Goal: Task Accomplishment & Management: Use online tool/utility

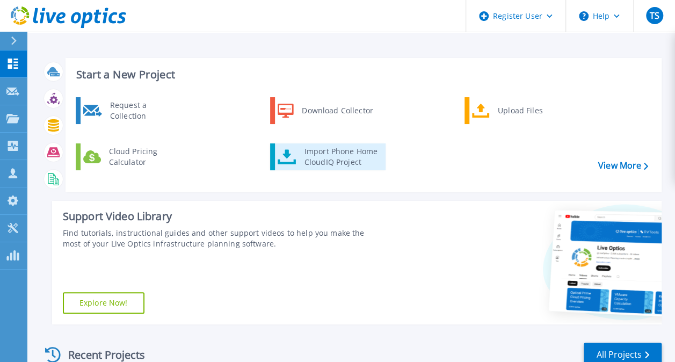
click at [338, 151] on div "Import Phone Home CloudIQ Project" at bounding box center [341, 156] width 84 height 21
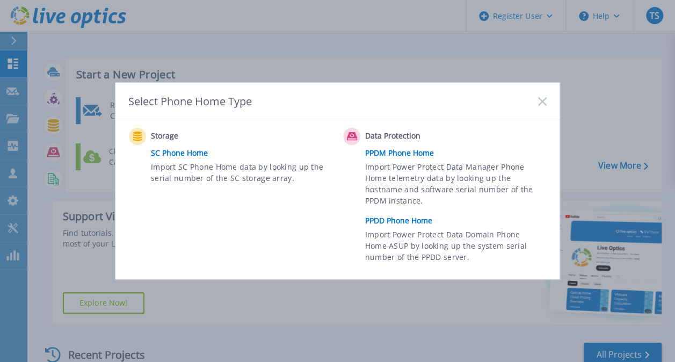
click at [394, 219] on link "PPDD Phone Home" at bounding box center [458, 221] width 187 height 16
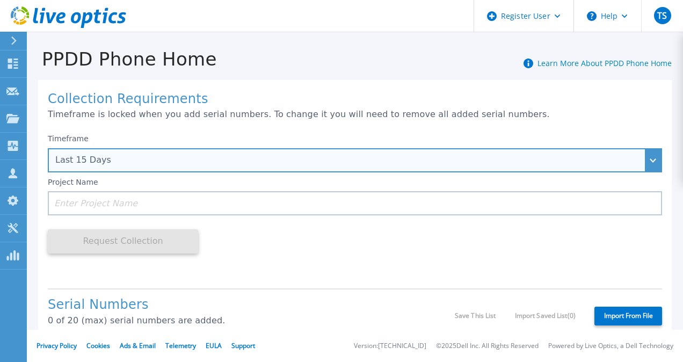
click at [490, 163] on div "Last 15 Days" at bounding box center [348, 160] width 587 height 10
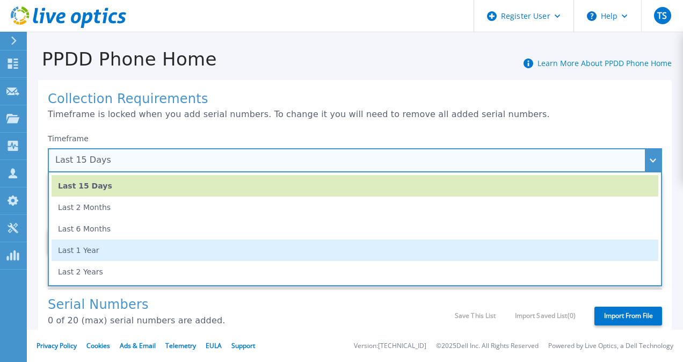
click at [367, 250] on li "Last 1 Year" at bounding box center [355, 249] width 607 height 21
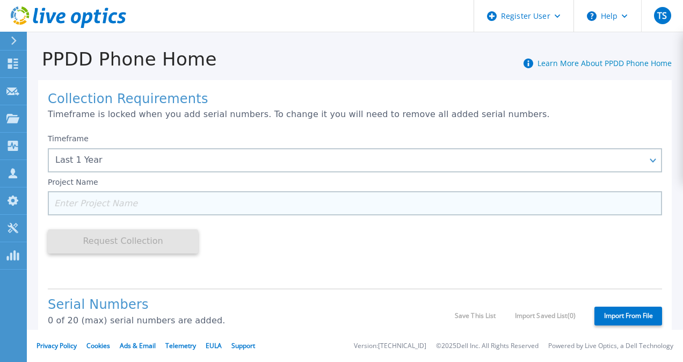
click at [331, 203] on input at bounding box center [355, 203] width 614 height 24
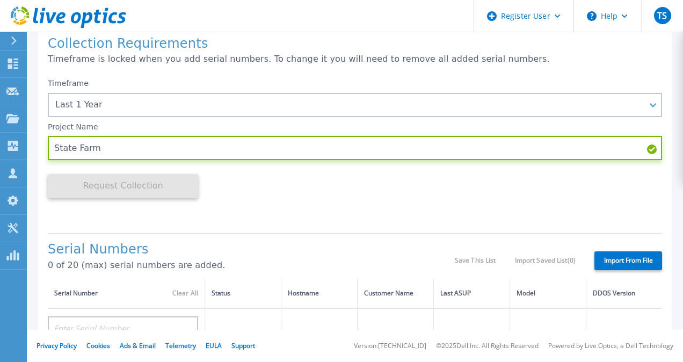
scroll to position [161, 0]
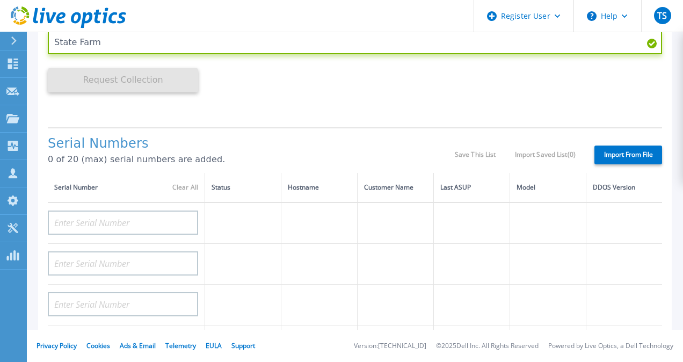
type input "State Farm"
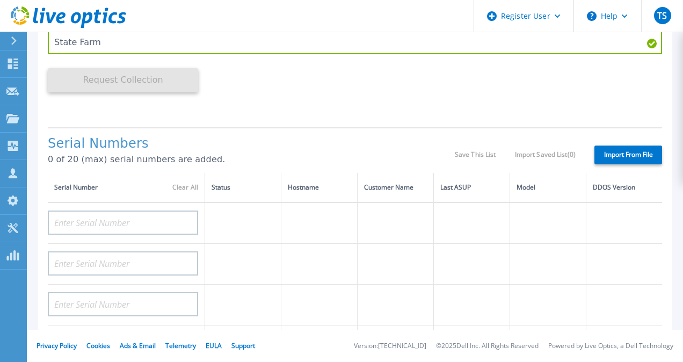
click at [609, 159] on label "Import From File" at bounding box center [628, 155] width 68 height 19
click at [0, 0] on input "Import From File" at bounding box center [0, 0] width 0 height 0
type input "APM01210403120"
type input "APM01210404253"
type input "APM01210403119"
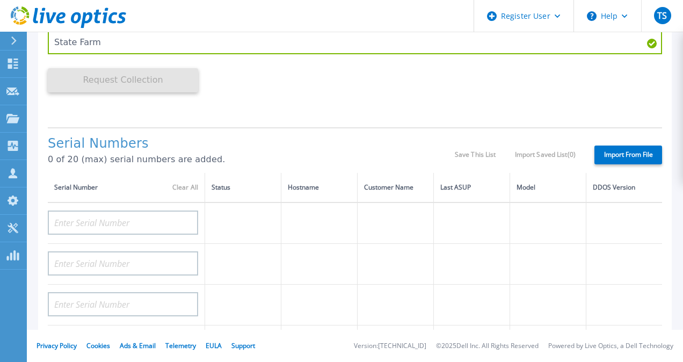
type input "APM01210404254"
type input "APM01210404252"
type input "APM01210403121"
type input "APX00230801515"
type input "APM00214115714"
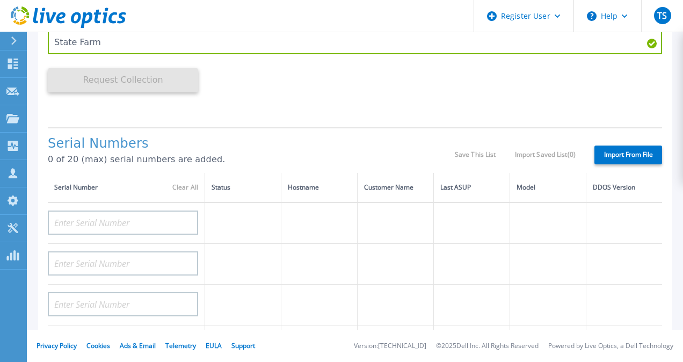
type input "APM00214115713"
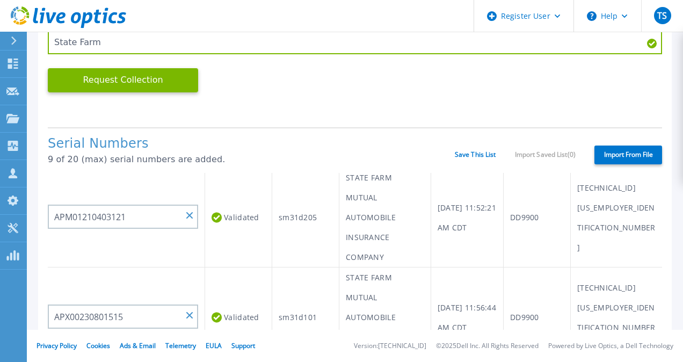
scroll to position [537, 0]
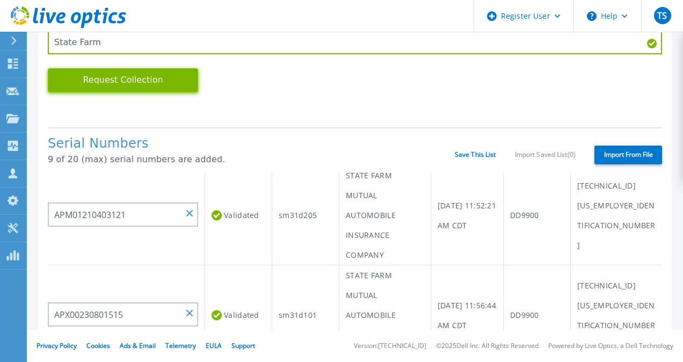
click at [136, 83] on button "Request Collection" at bounding box center [123, 80] width 150 height 24
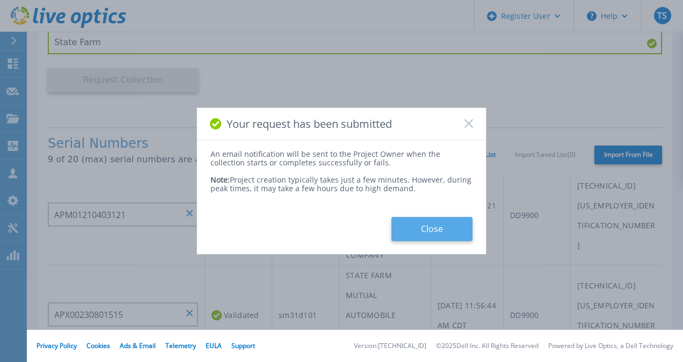
click at [432, 224] on button "Close" at bounding box center [431, 229] width 81 height 24
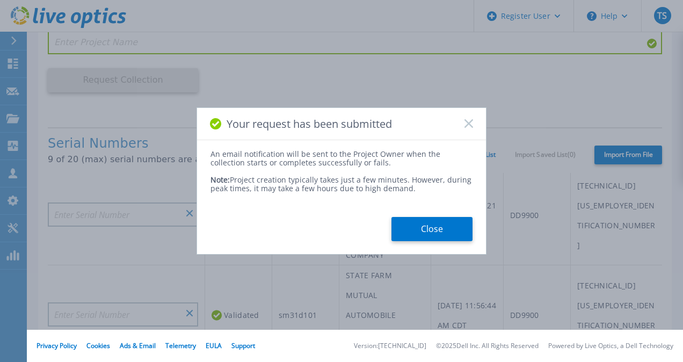
scroll to position [282, 0]
